Goal: Task Accomplishment & Management: Manage account settings

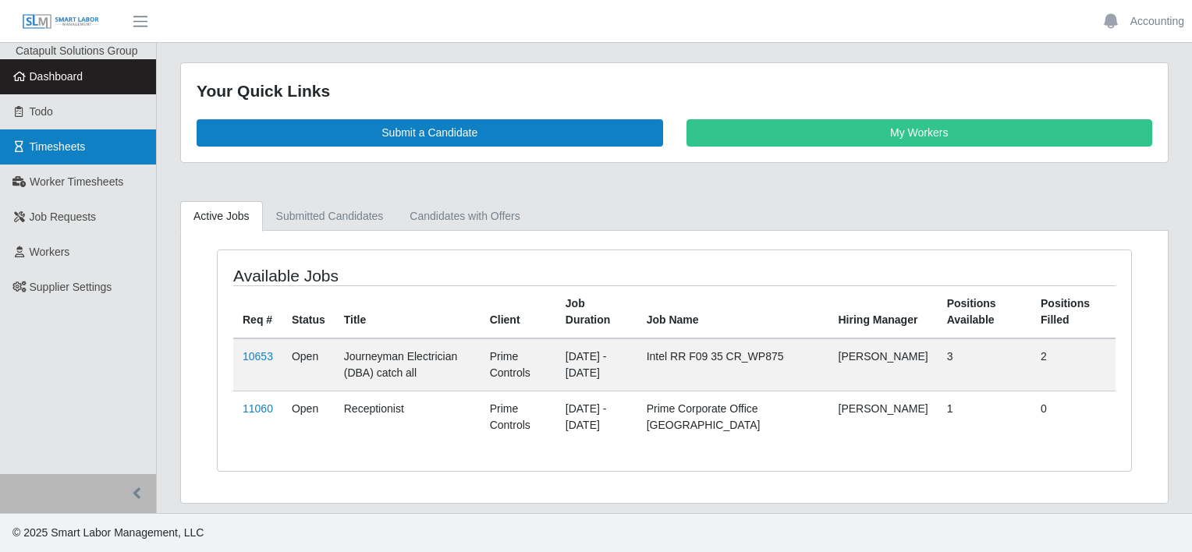
click at [94, 134] on link "Timesheets" at bounding box center [78, 146] width 156 height 35
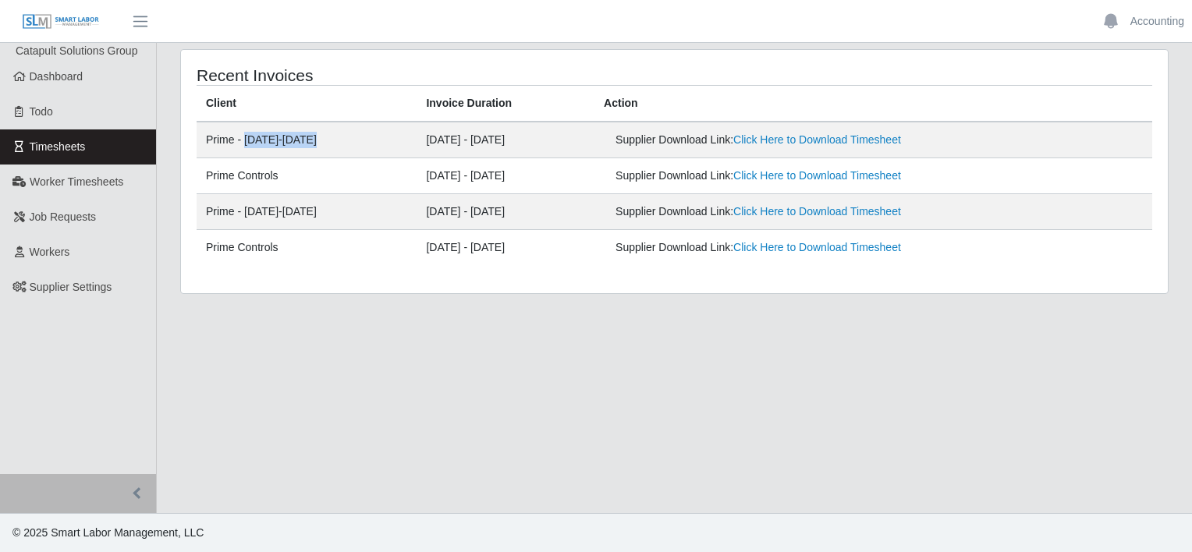
drag, startPoint x: 337, startPoint y: 140, endPoint x: 246, endPoint y: 138, distance: 91.3
click at [246, 138] on td "Prime - [DATE]-[DATE]" at bounding box center [307, 140] width 220 height 37
drag, startPoint x: 246, startPoint y: 138, endPoint x: 319, endPoint y: 152, distance: 74.6
click at [319, 152] on td "Prime - Monday-Sunday" at bounding box center [307, 140] width 220 height 37
click at [282, 147] on td "Prime - Monday-Sunday" at bounding box center [307, 140] width 220 height 37
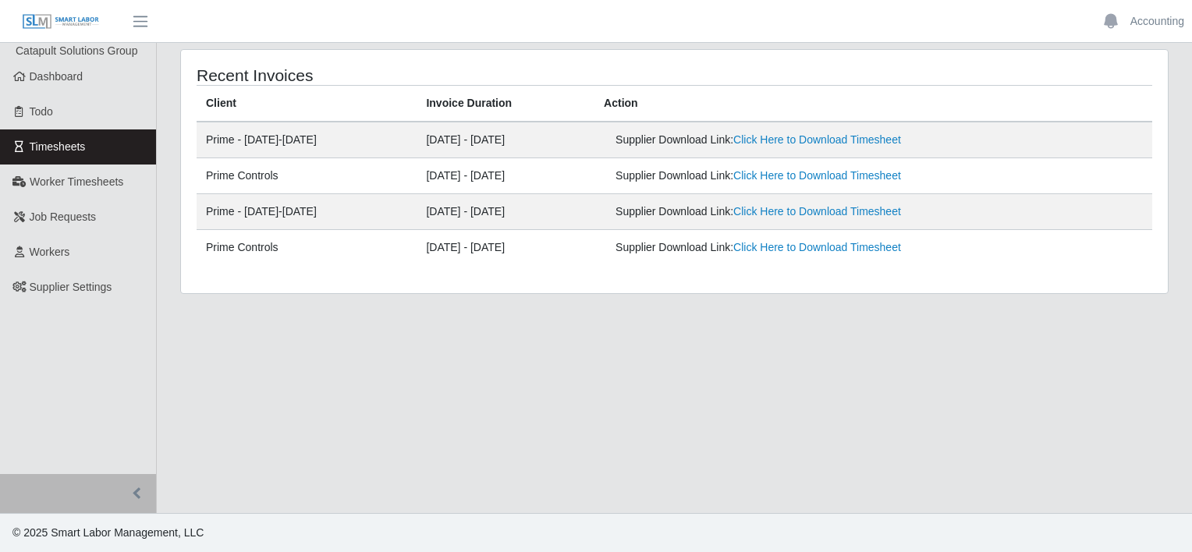
click at [678, 381] on main "Recent Invoices Client Invoice Duration Action Prime - Monday-Sunday 08/25/2025…" at bounding box center [674, 278] width 1035 height 470
